Goal: Information Seeking & Learning: Get advice/opinions

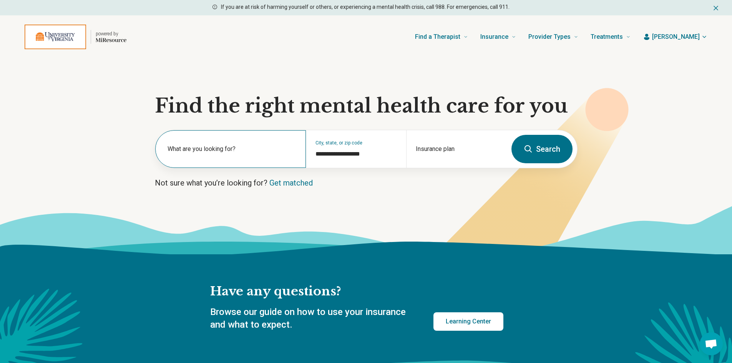
click at [221, 152] on label "What are you looking for?" at bounding box center [232, 148] width 129 height 9
click at [200, 154] on input "text" at bounding box center [232, 152] width 129 height 9
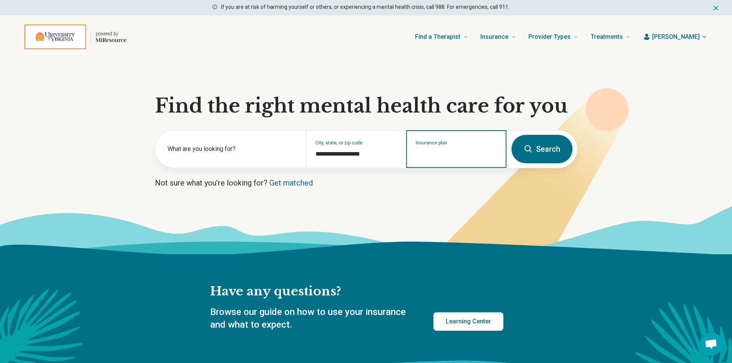
click at [437, 151] on input "Insurance plan" at bounding box center [456, 153] width 81 height 9
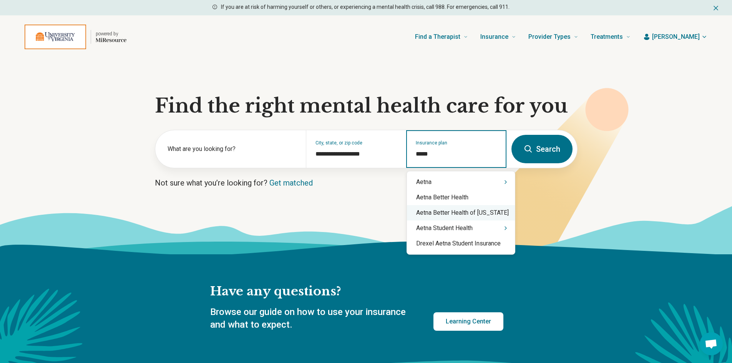
click at [475, 211] on div "Aetna Better Health of Virginia" at bounding box center [461, 212] width 108 height 15
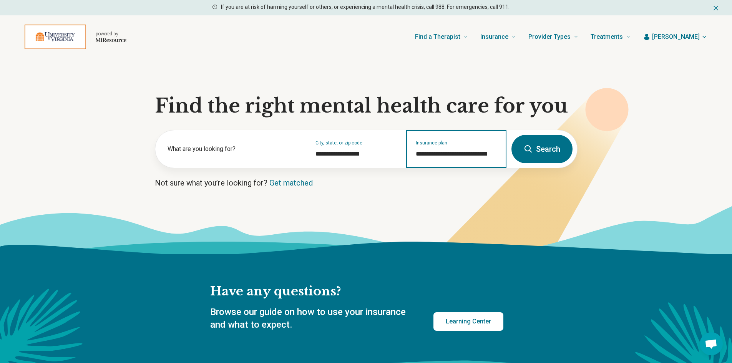
type input "**********"
click at [536, 145] on button "Search" at bounding box center [542, 149] width 61 height 28
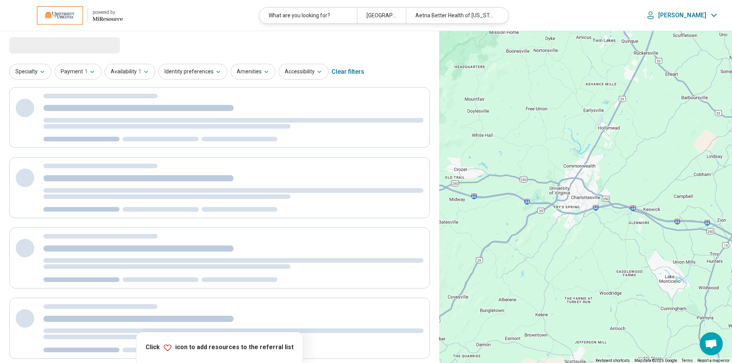
select select "***"
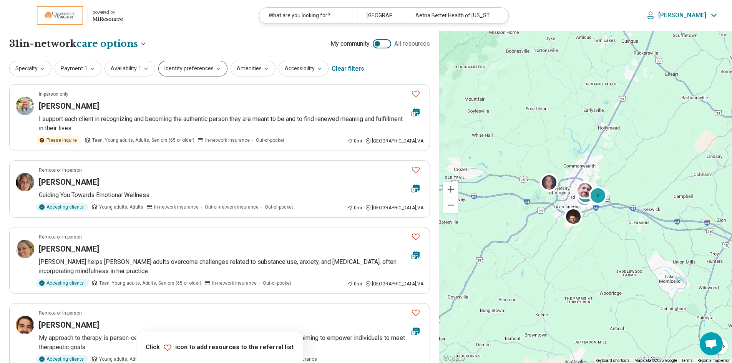
click at [215, 70] on icon "button" at bounding box center [218, 69] width 6 height 6
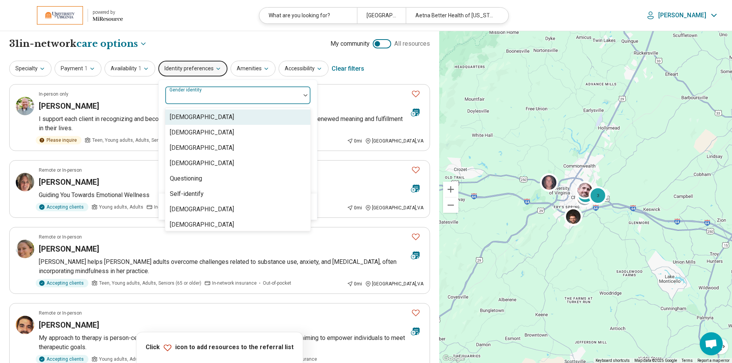
click at [302, 98] on div at bounding box center [306, 95] width 10 height 18
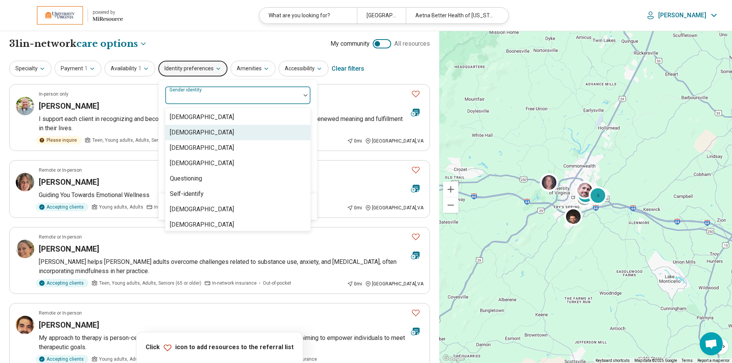
click at [216, 133] on div "[DEMOGRAPHIC_DATA]" at bounding box center [202, 132] width 64 height 9
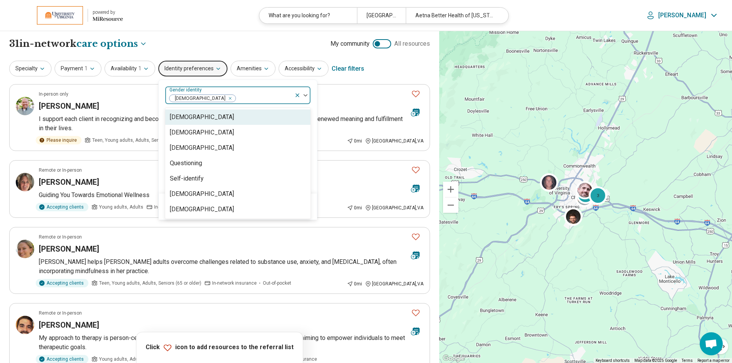
click at [312, 189] on div "option Cisgender Woman, selected. 7 results available. Use Up and Down to choos…" at bounding box center [238, 137] width 158 height 114
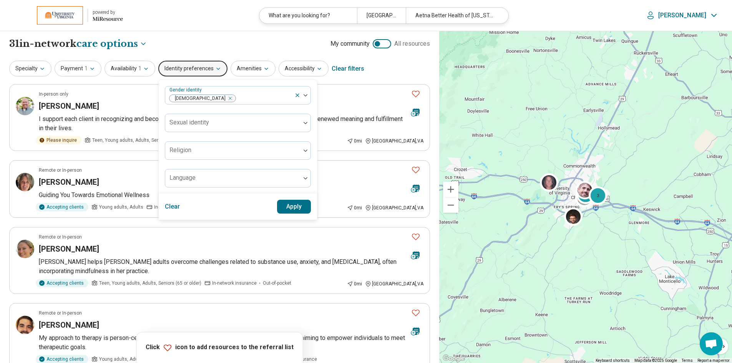
click at [289, 209] on button "Apply" at bounding box center [294, 207] width 34 height 14
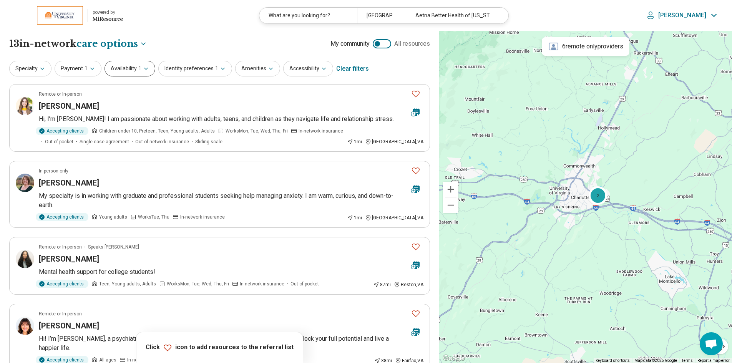
click at [143, 69] on icon "button" at bounding box center [146, 69] width 6 height 6
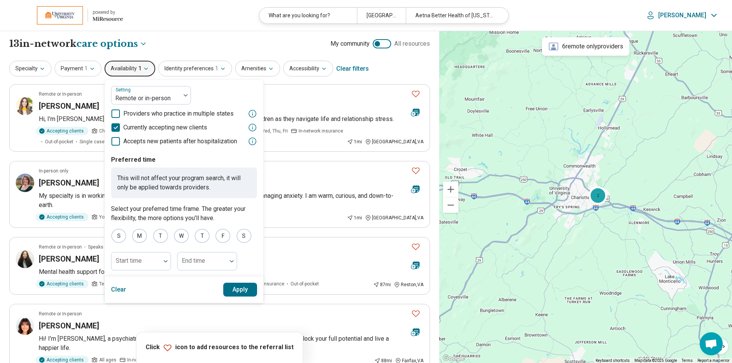
click at [164, 41] on div "**********" at bounding box center [219, 43] width 421 height 13
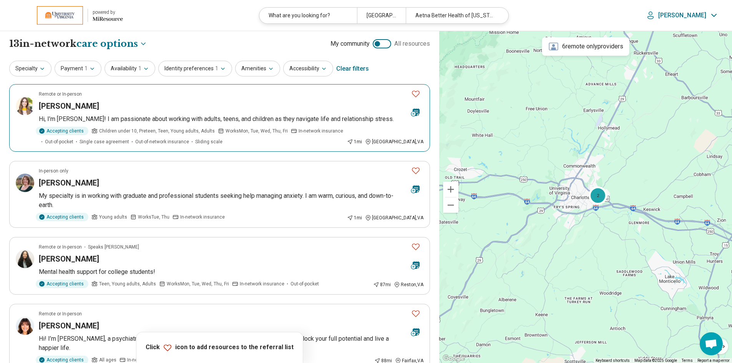
click at [61, 103] on h3 "Sarah Dulaney" at bounding box center [69, 106] width 60 height 11
click at [42, 70] on icon "button" at bounding box center [42, 69] width 6 height 6
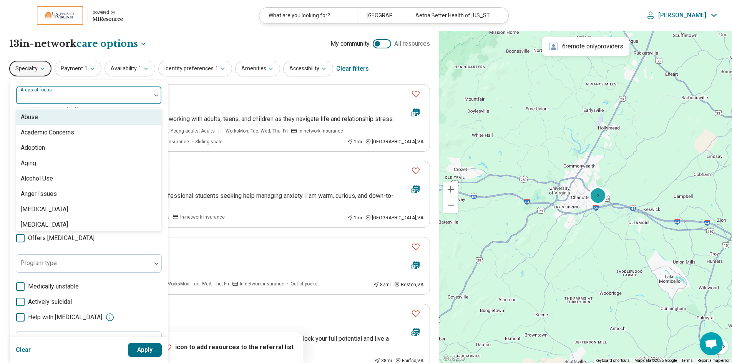
click at [144, 94] on div at bounding box center [83, 98] width 129 height 11
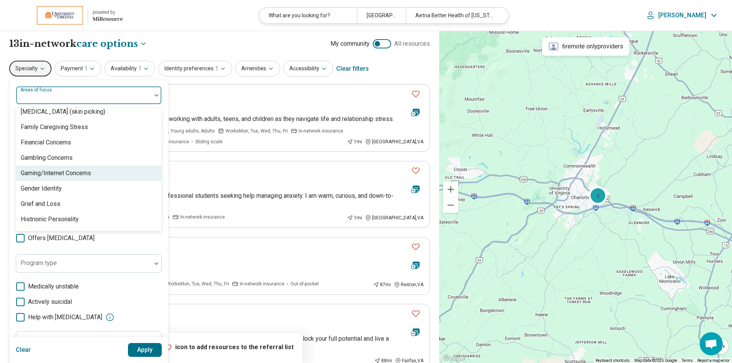
scroll to position [576, 0]
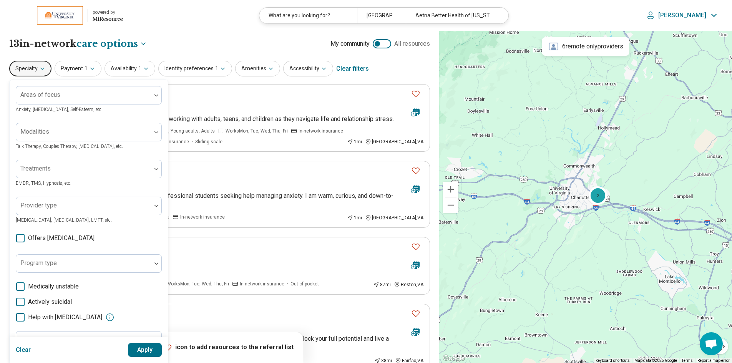
click at [178, 39] on div "**********" at bounding box center [219, 43] width 421 height 13
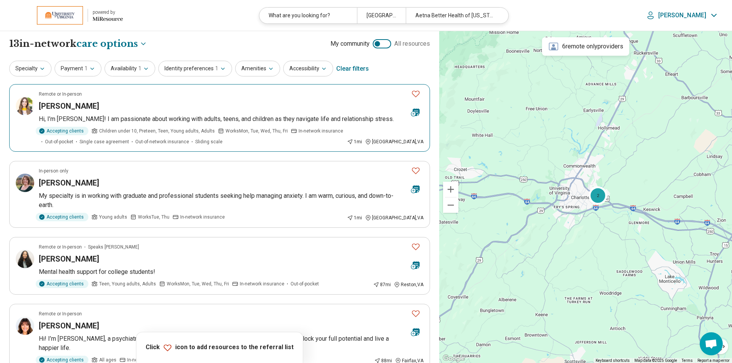
click at [68, 105] on h3 "Sarah Dulaney" at bounding box center [69, 106] width 60 height 11
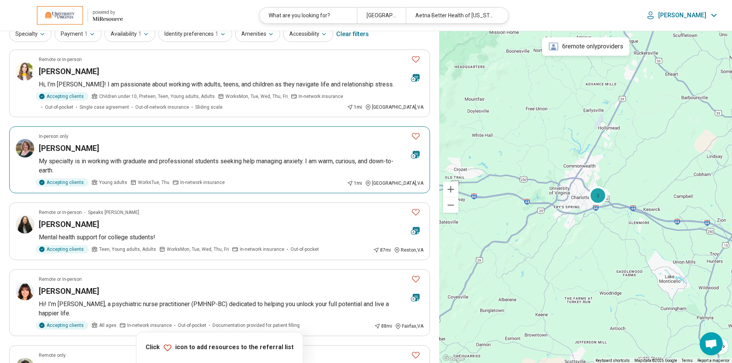
scroll to position [77, 0]
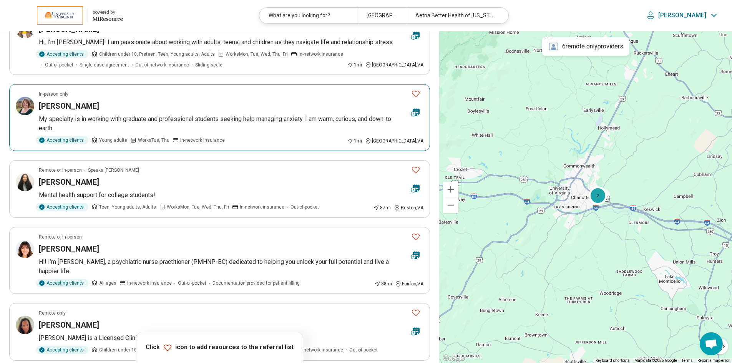
click at [50, 104] on h3 "Jennifer Beard" at bounding box center [69, 106] width 60 height 11
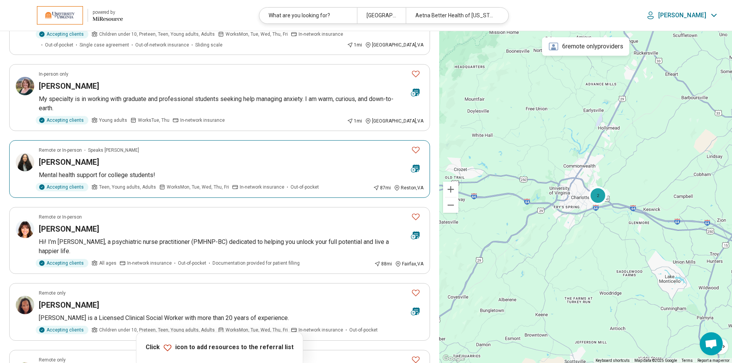
scroll to position [115, 0]
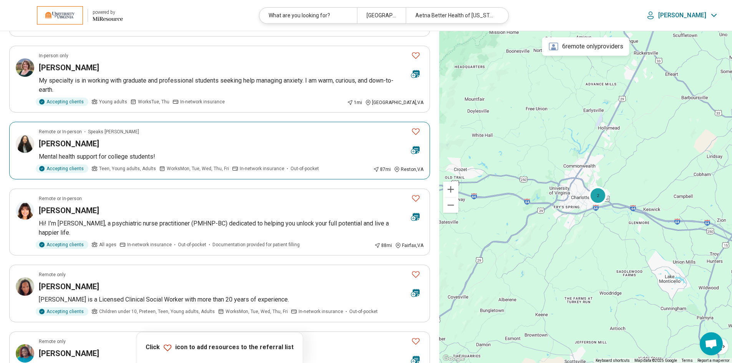
click at [71, 140] on h3 "Naomi Yohannes" at bounding box center [69, 143] width 60 height 11
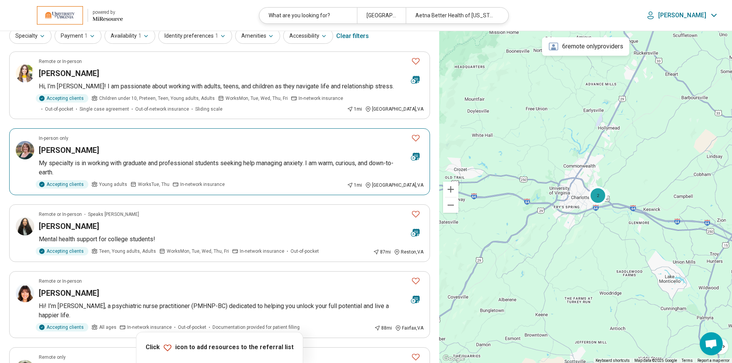
scroll to position [0, 0]
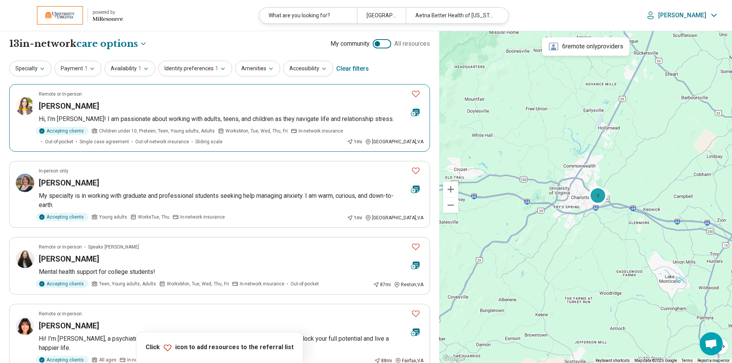
click at [417, 93] on icon "Favorite" at bounding box center [415, 93] width 9 height 9
click at [415, 169] on icon "Favorite" at bounding box center [415, 170] width 9 height 9
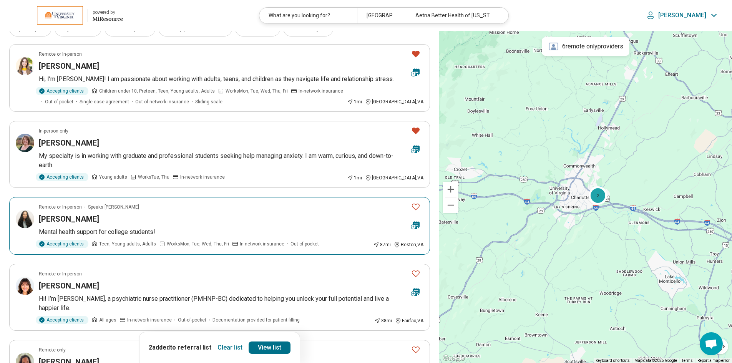
scroll to position [77, 0]
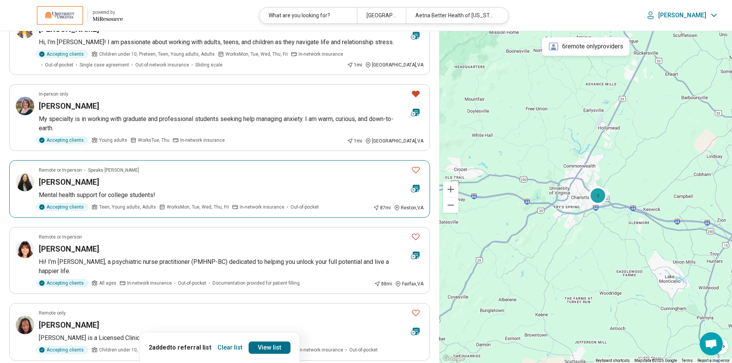
click at [416, 170] on icon "Favorite" at bounding box center [415, 169] width 9 height 9
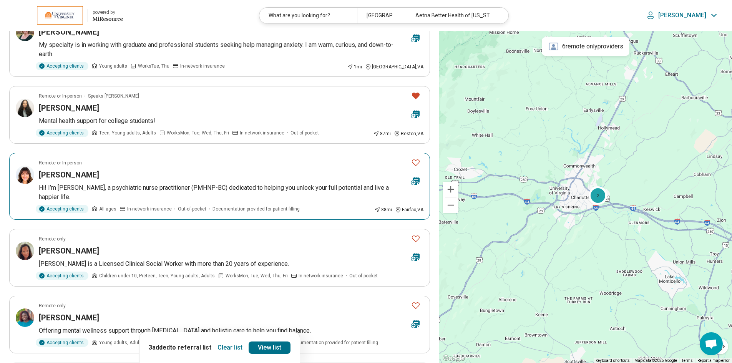
scroll to position [154, 0]
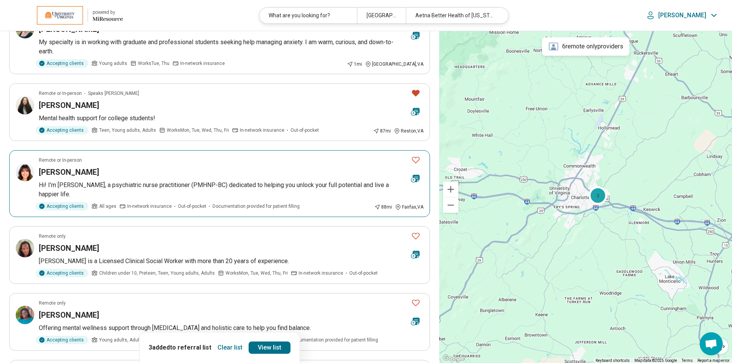
click at [417, 161] on icon "Favorite" at bounding box center [415, 159] width 9 height 9
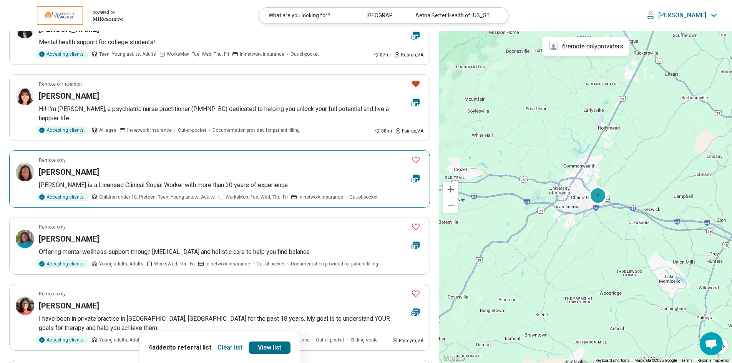
scroll to position [231, 0]
click at [416, 154] on icon "Favorite" at bounding box center [415, 158] width 9 height 9
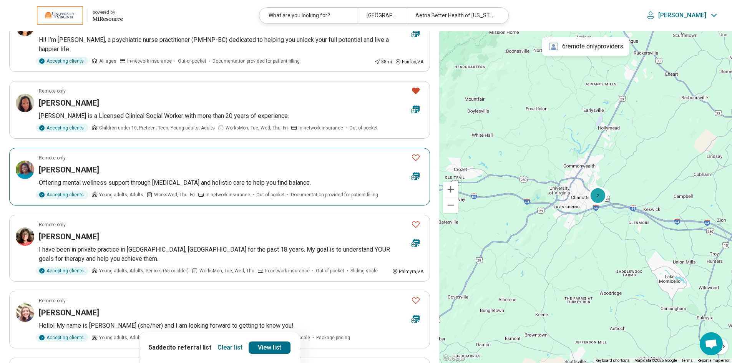
scroll to position [307, 0]
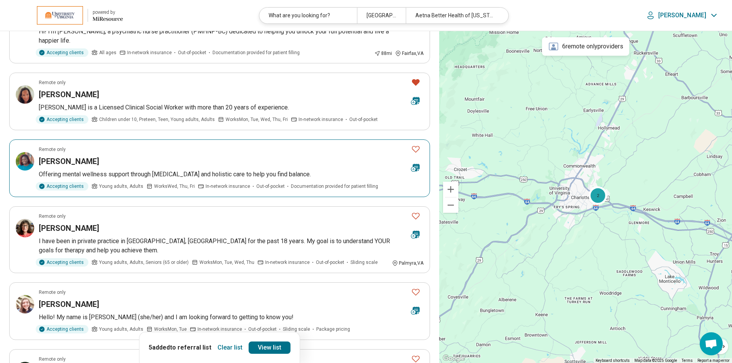
click at [416, 144] on icon "Favorite" at bounding box center [415, 148] width 9 height 9
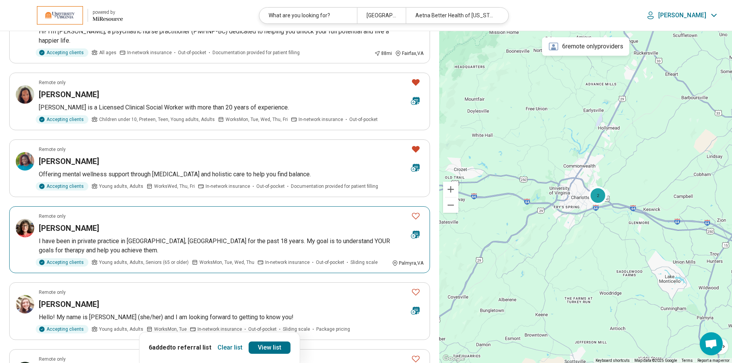
click at [417, 211] on icon "Favorite" at bounding box center [415, 215] width 9 height 9
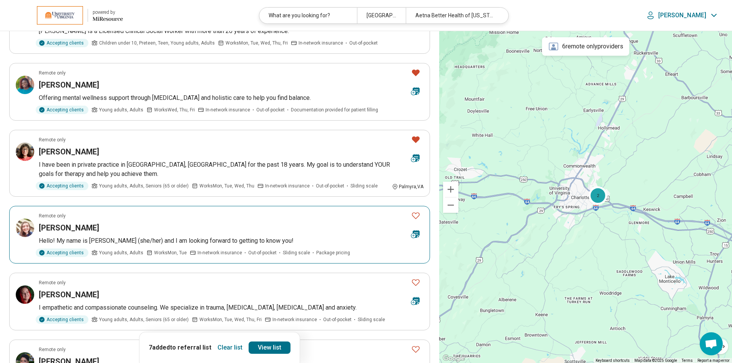
scroll to position [384, 0]
click at [415, 211] on icon "Favorite" at bounding box center [415, 215] width 9 height 9
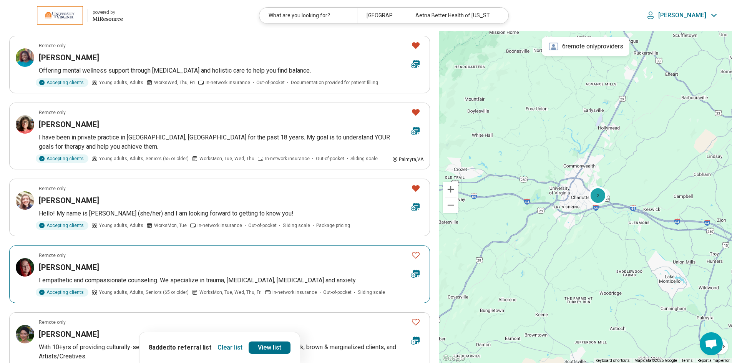
scroll to position [461, 0]
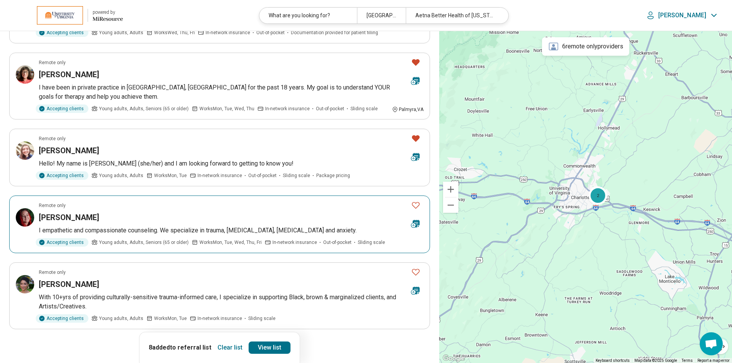
click at [416, 201] on icon "Favorite" at bounding box center [415, 205] width 9 height 9
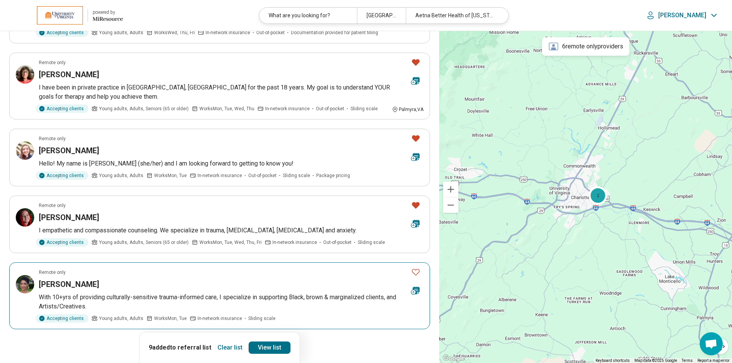
click at [416, 267] on icon "Favorite" at bounding box center [415, 271] width 9 height 9
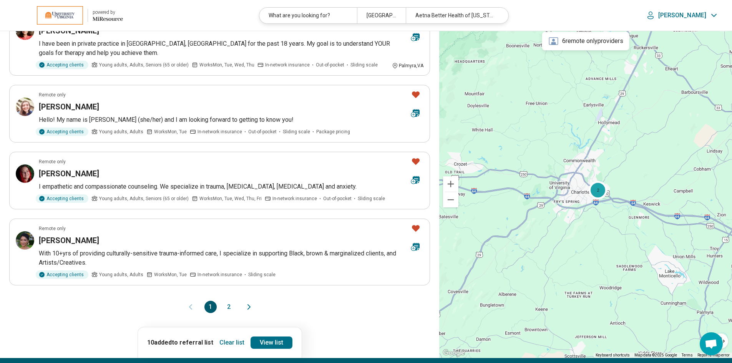
scroll to position [538, 0]
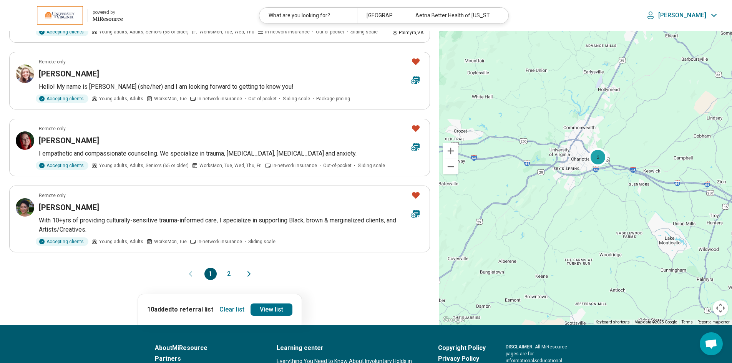
click at [229, 268] on button "2" at bounding box center [229, 274] width 12 height 12
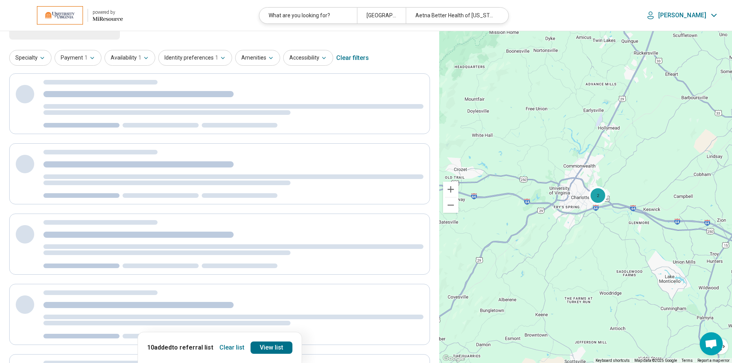
scroll to position [0, 0]
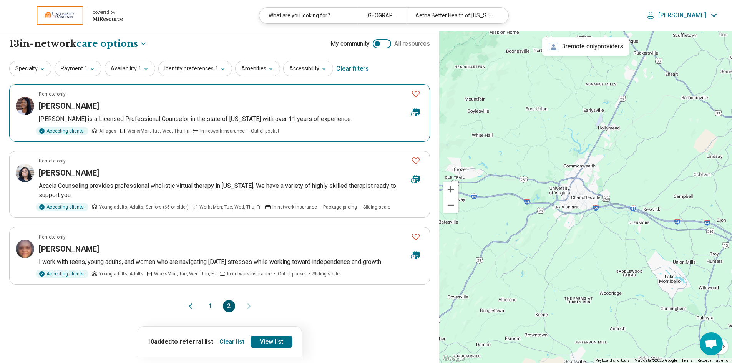
click at [416, 96] on icon "Favorite" at bounding box center [415, 93] width 9 height 9
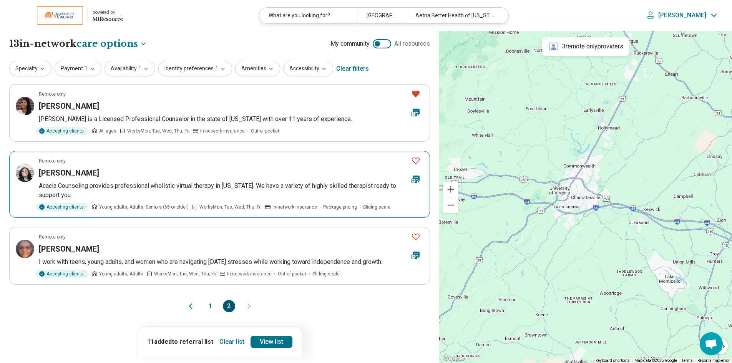
click at [415, 159] on icon "Favorite" at bounding box center [415, 160] width 9 height 9
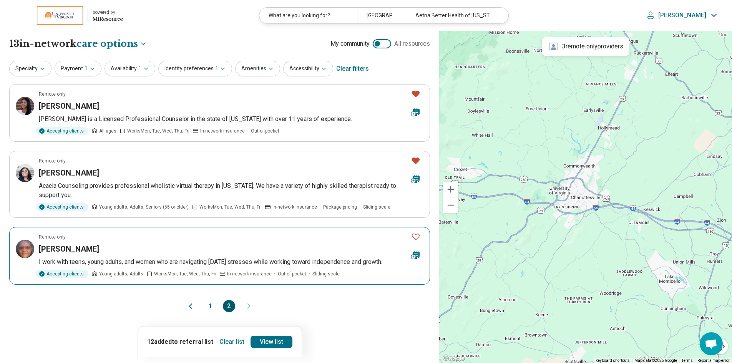
click at [417, 236] on icon "Favorite" at bounding box center [415, 236] width 9 height 9
click at [264, 343] on link "View list" at bounding box center [272, 342] width 42 height 12
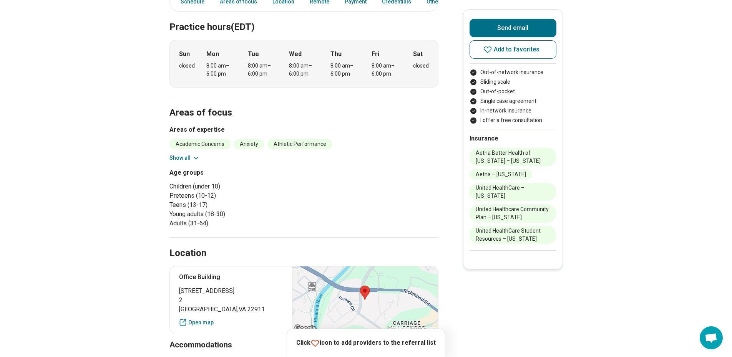
scroll to position [231, 0]
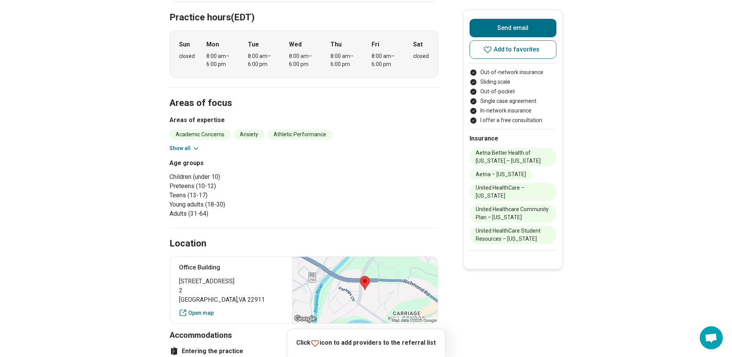
click at [190, 149] on button "Show all" at bounding box center [184, 148] width 30 height 8
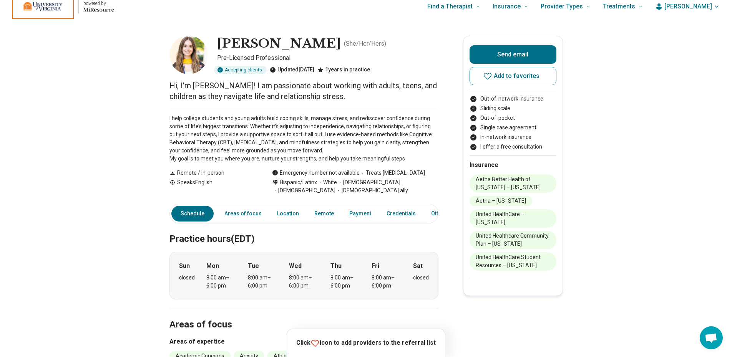
scroll to position [0, 0]
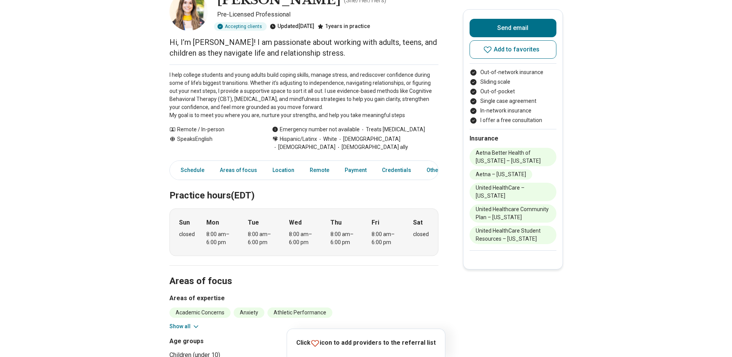
scroll to position [192, 0]
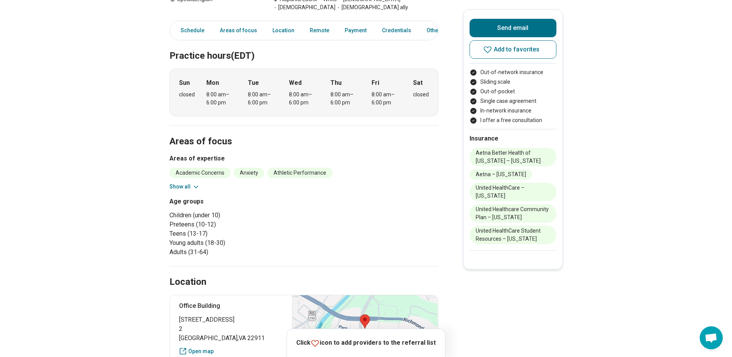
click at [190, 188] on button "Show all" at bounding box center [184, 187] width 30 height 8
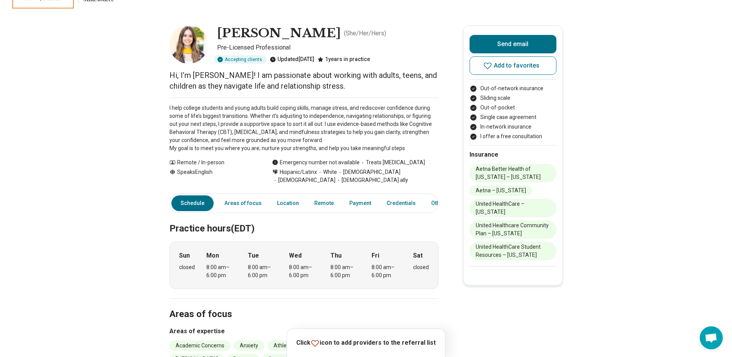
scroll to position [0, 0]
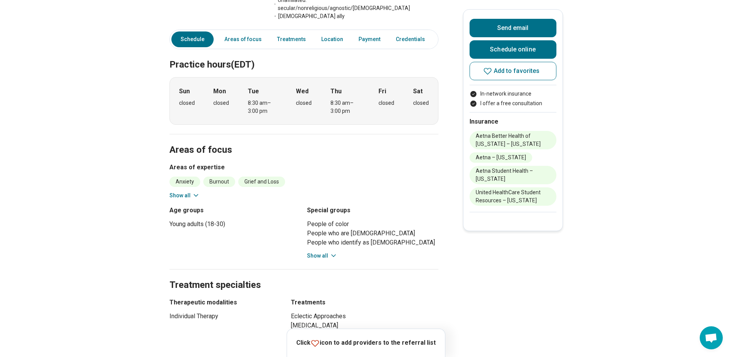
scroll to position [269, 0]
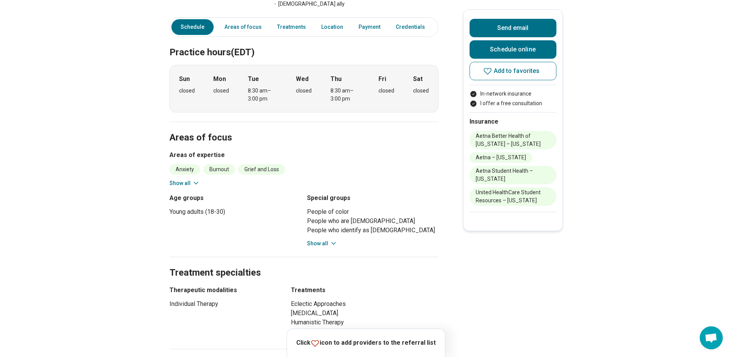
click at [192, 179] on button "Show all" at bounding box center [184, 183] width 30 height 8
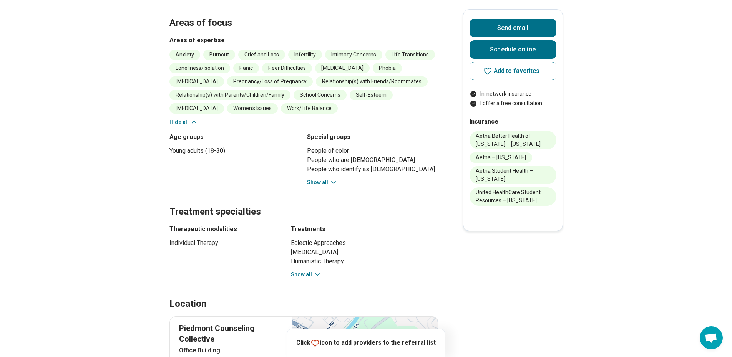
scroll to position [384, 0]
click at [318, 178] on button "Show all" at bounding box center [322, 182] width 30 height 8
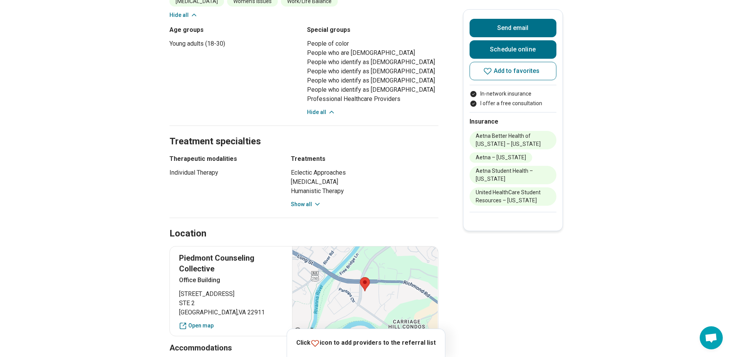
scroll to position [500, 0]
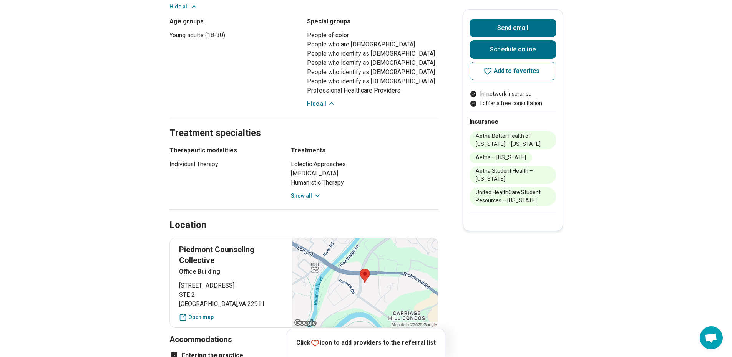
click at [311, 192] on button "Show all" at bounding box center [306, 196] width 30 height 8
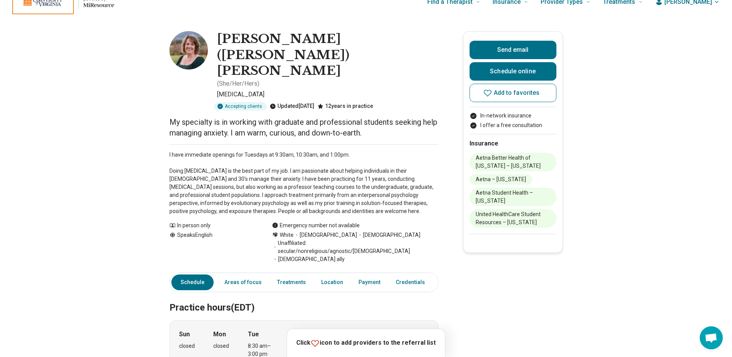
scroll to position [0, 0]
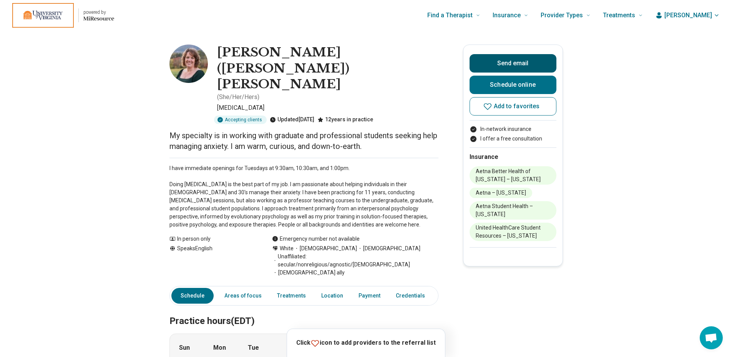
click at [515, 65] on button "Send email" at bounding box center [513, 63] width 87 height 18
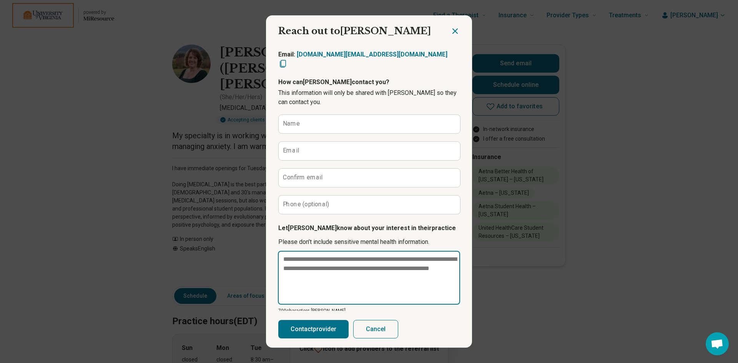
click at [301, 253] on textarea at bounding box center [369, 278] width 182 height 54
click at [372, 251] on textarea at bounding box center [369, 278] width 182 height 54
click at [451, 27] on icon "Close dialog" at bounding box center [454, 31] width 9 height 9
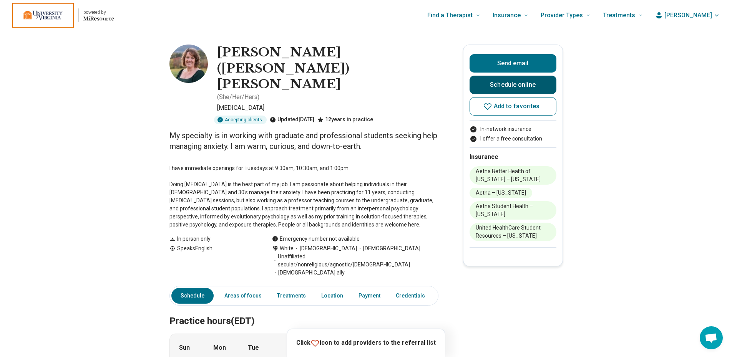
click at [515, 87] on link "Schedule online" at bounding box center [513, 85] width 87 height 18
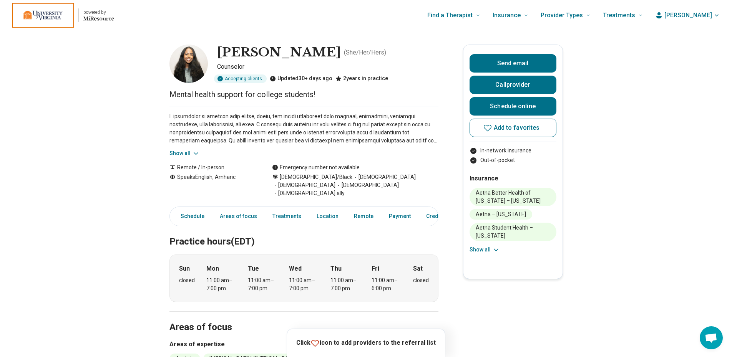
click at [194, 151] on icon at bounding box center [196, 154] width 8 height 8
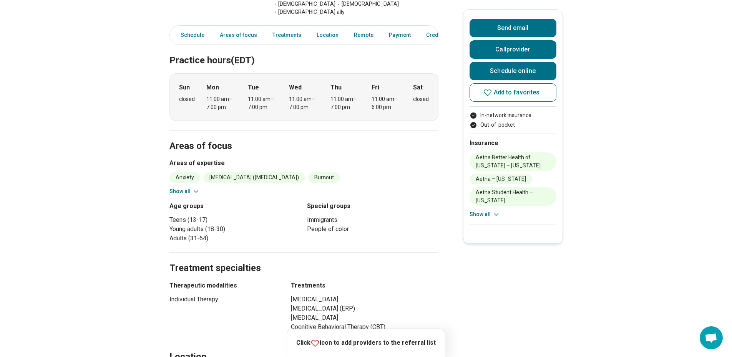
scroll to position [269, 0]
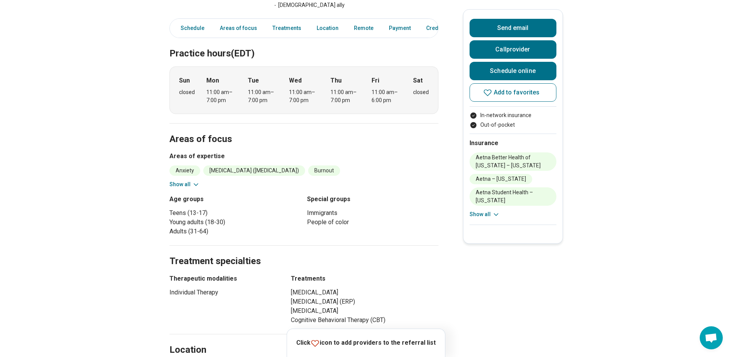
click at [196, 181] on icon at bounding box center [196, 185] width 8 height 8
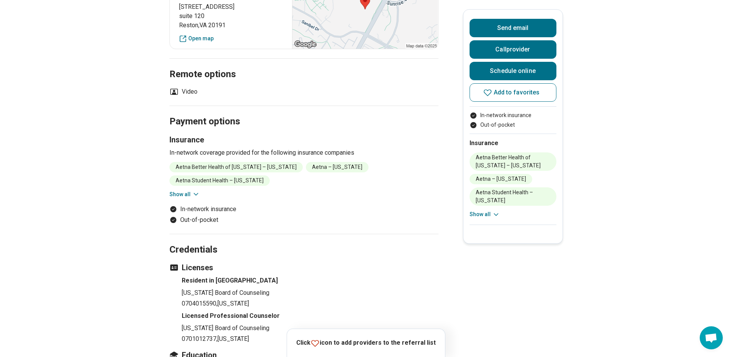
scroll to position [692, 0]
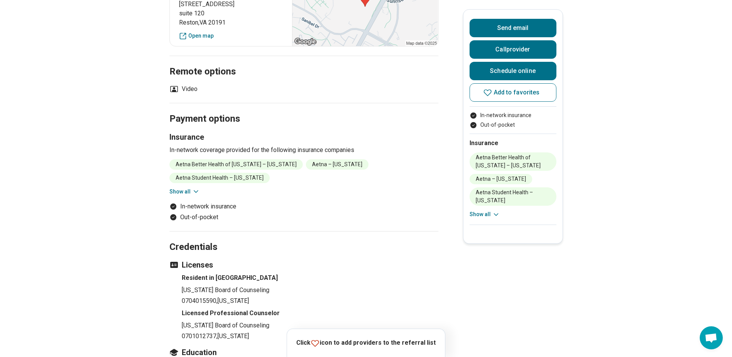
click at [186, 188] on button "Show all" at bounding box center [184, 192] width 30 height 8
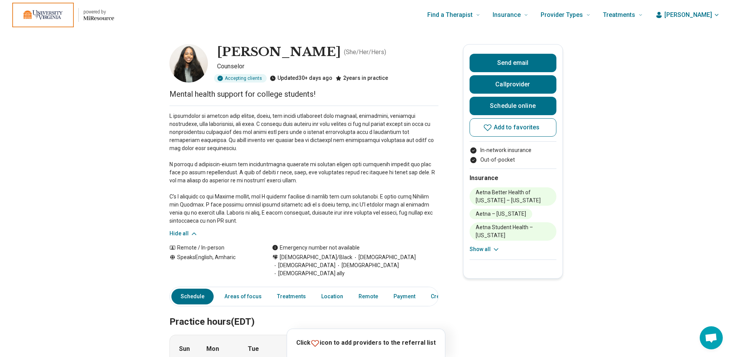
scroll to position [0, 0]
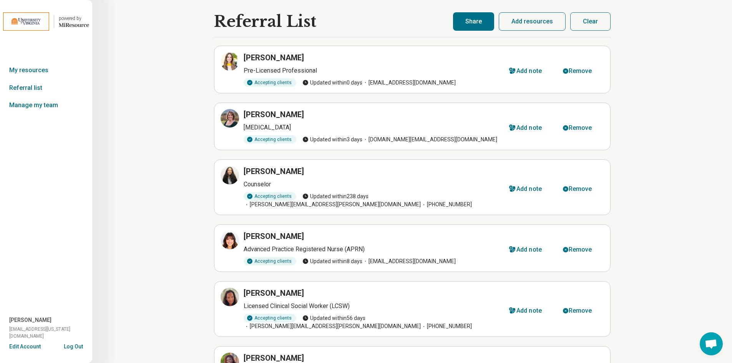
click at [475, 21] on button "Share" at bounding box center [473, 21] width 41 height 18
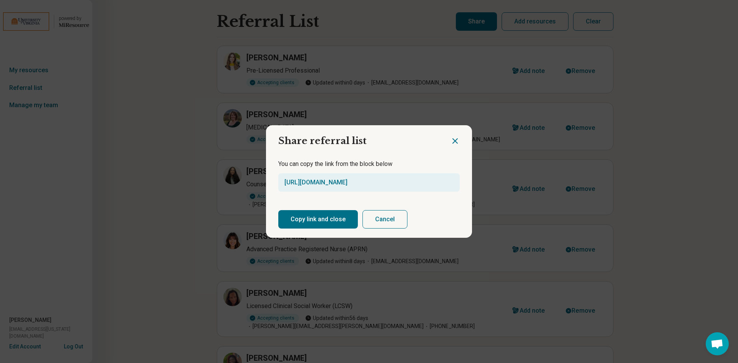
click at [320, 216] on button "Copy link and close" at bounding box center [318, 219] width 80 height 18
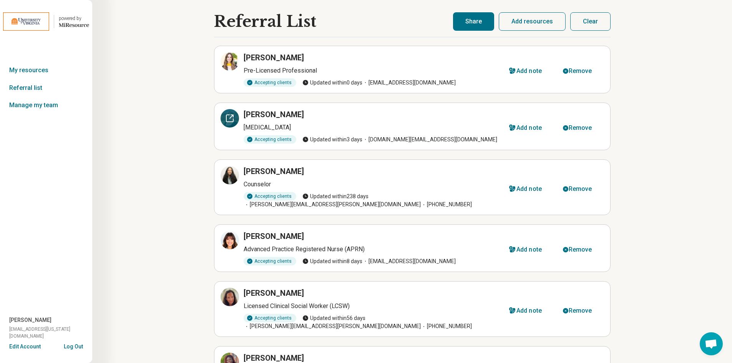
click at [231, 122] on icon at bounding box center [229, 118] width 7 height 7
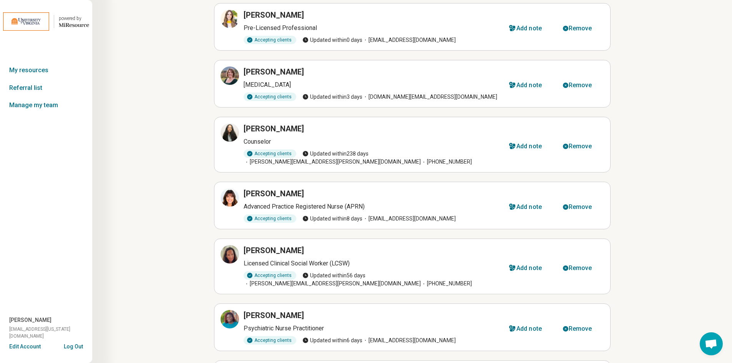
scroll to position [115, 0]
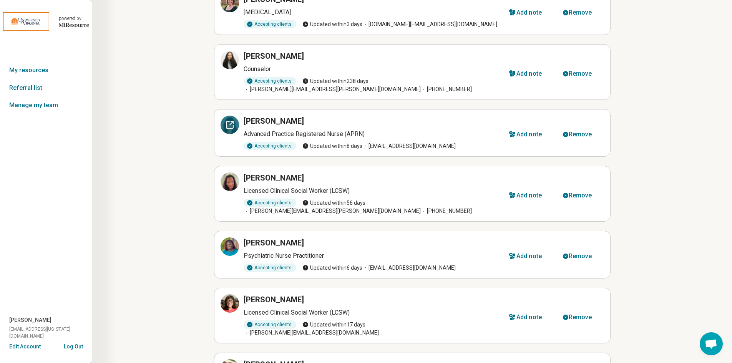
click at [230, 120] on icon at bounding box center [229, 124] width 9 height 9
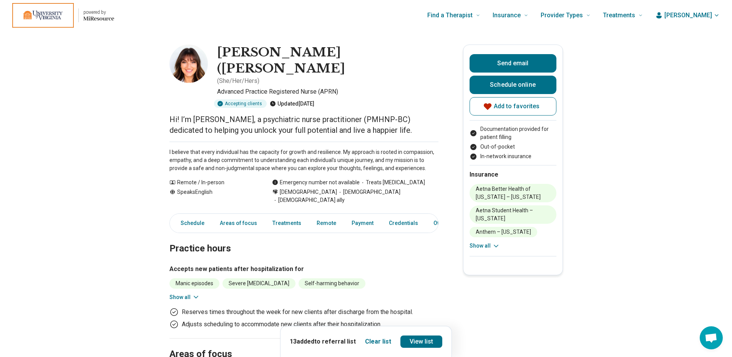
click at [196, 71] on img at bounding box center [188, 64] width 38 height 38
click at [191, 70] on img at bounding box center [188, 64] width 38 height 38
